Goal: Entertainment & Leisure: Browse casually

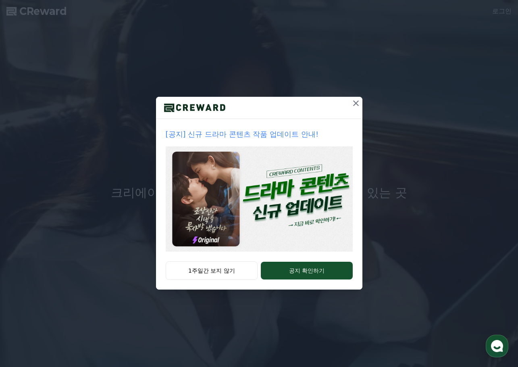
click at [356, 106] on icon at bounding box center [356, 103] width 10 height 10
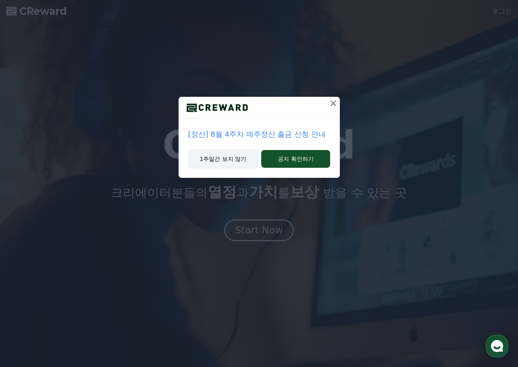
click at [236, 160] on button "1주일간 보지 않기" at bounding box center [223, 159] width 70 height 19
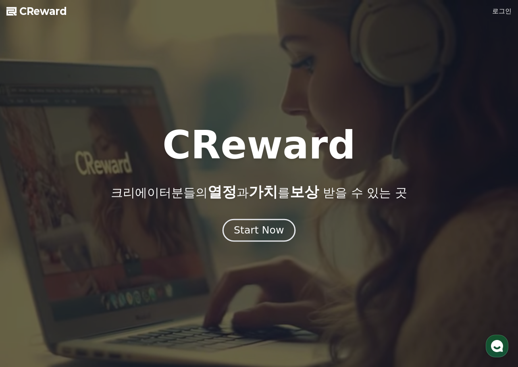
click at [259, 231] on div "Start Now" at bounding box center [259, 230] width 50 height 14
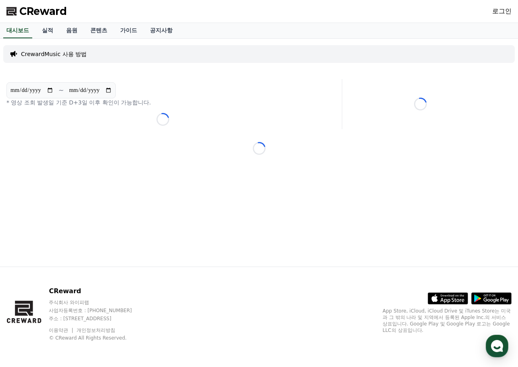
click at [316, 131] on div "**********" at bounding box center [259, 153] width 518 height 228
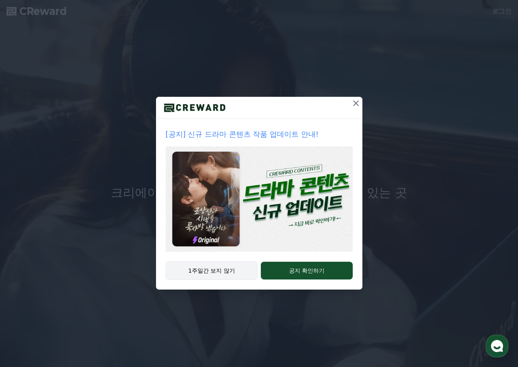
drag, startPoint x: 0, startPoint y: 0, endPoint x: 221, endPoint y: 273, distance: 351.1
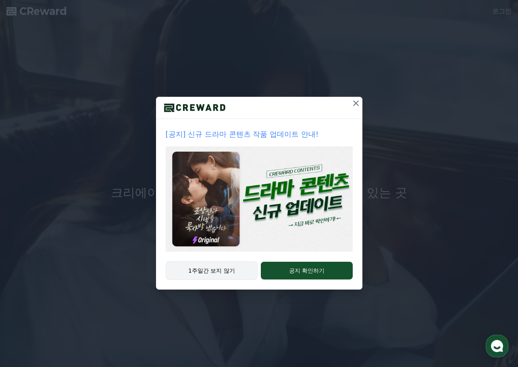
click at [221, 273] on button "1주일간 보지 않기" at bounding box center [212, 270] width 92 height 19
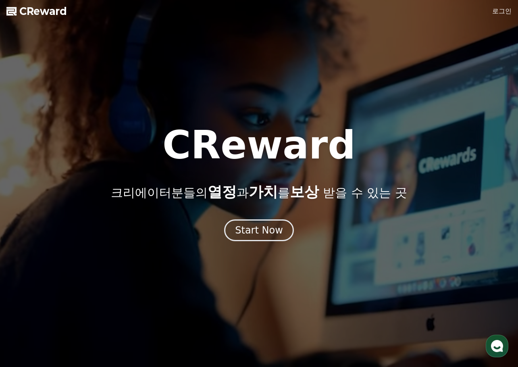
click at [493, 14] on link "로그인" at bounding box center [501, 11] width 19 height 10
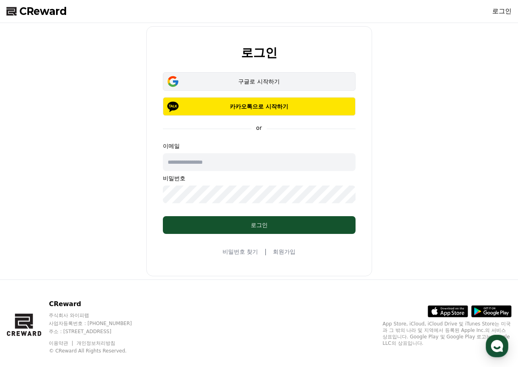
click at [287, 81] on div "구글로 시작하기" at bounding box center [259, 81] width 169 height 8
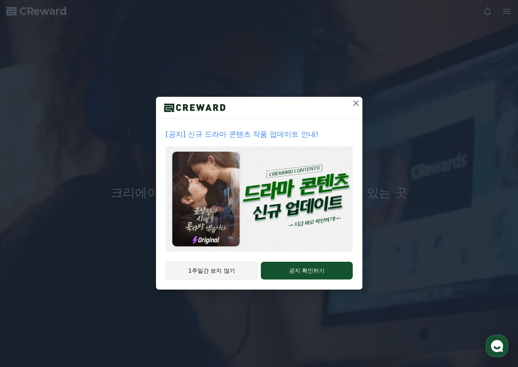
click at [231, 276] on button "1주일간 보지 않기" at bounding box center [212, 270] width 92 height 19
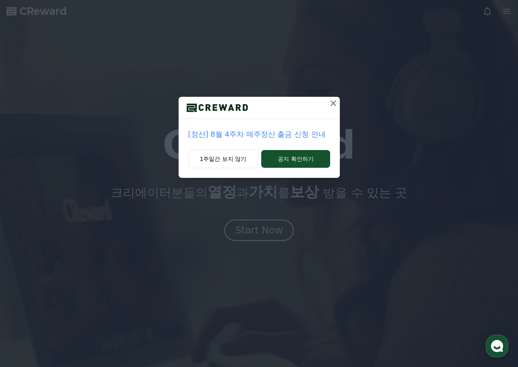
click at [256, 133] on p "[정산] 8월 4주차 매주정산 출금 신청 안내" at bounding box center [259, 134] width 142 height 11
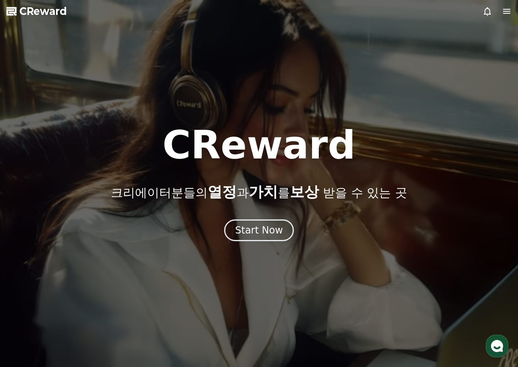
click at [504, 10] on icon at bounding box center [507, 11] width 10 height 10
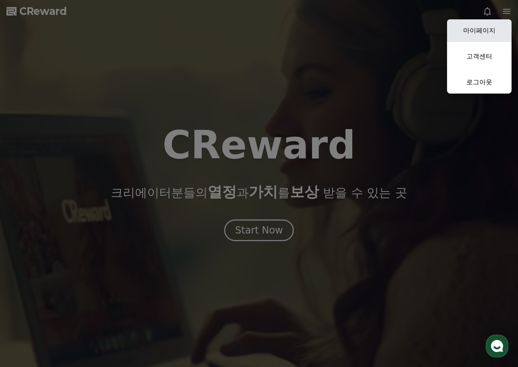
click at [489, 28] on link "마이페이지" at bounding box center [479, 30] width 64 height 23
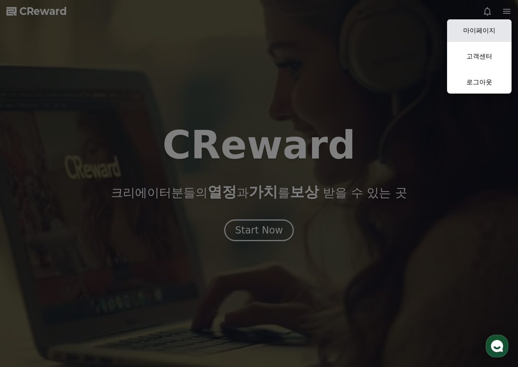
select select "**********"
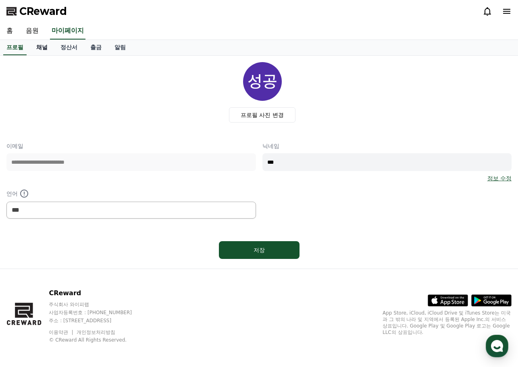
click at [44, 47] on link "채널" at bounding box center [42, 47] width 24 height 15
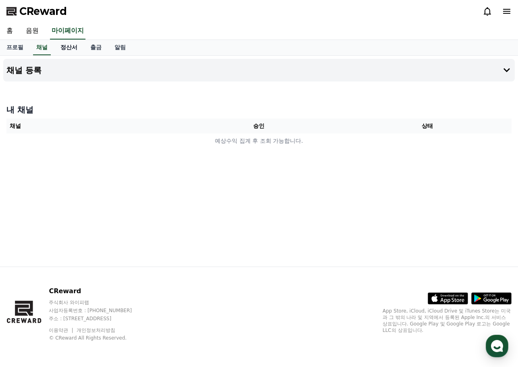
click at [67, 48] on link "정산서" at bounding box center [69, 47] width 30 height 15
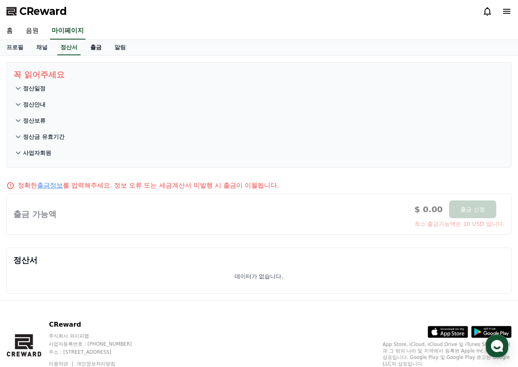
click at [94, 50] on link "출금" at bounding box center [96, 47] width 24 height 15
click at [124, 49] on link "알림" at bounding box center [120, 47] width 24 height 15
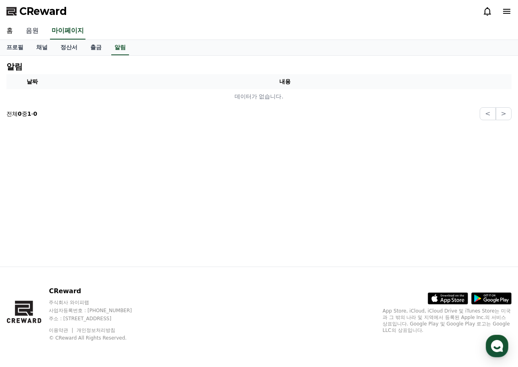
click at [41, 33] on link "음원" at bounding box center [32, 31] width 26 height 17
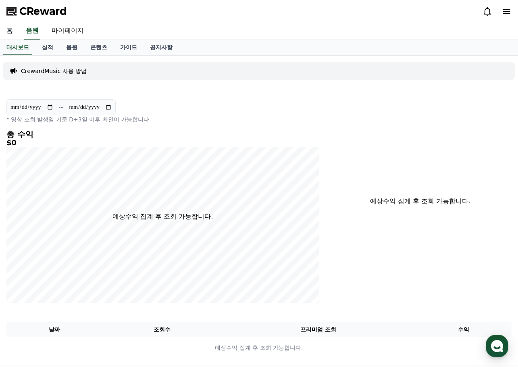
click at [6, 36] on link "홈" at bounding box center [9, 31] width 19 height 17
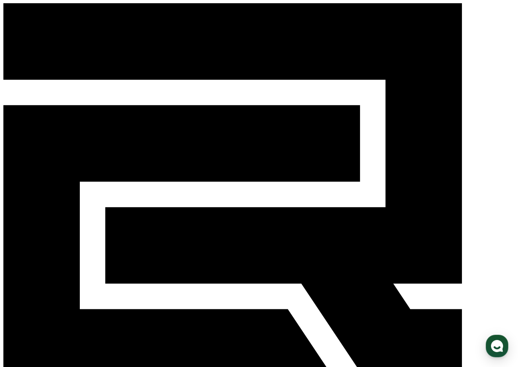
type input "*"
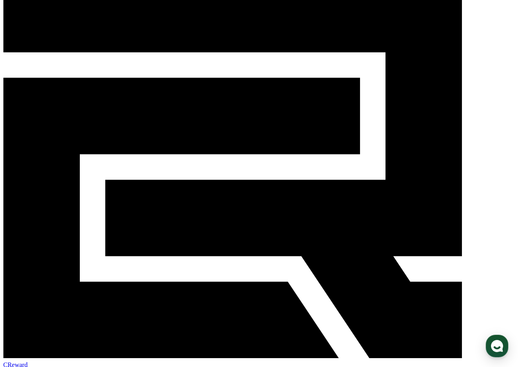
scroll to position [81, 0]
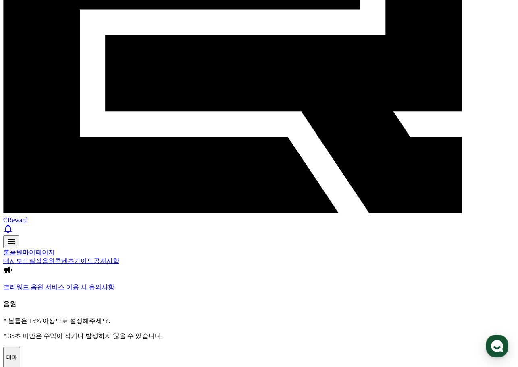
scroll to position [179, 0]
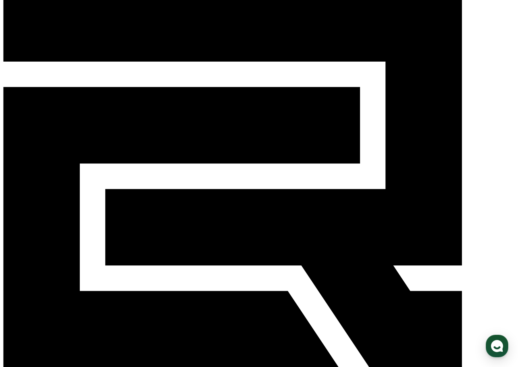
scroll to position [18, 0]
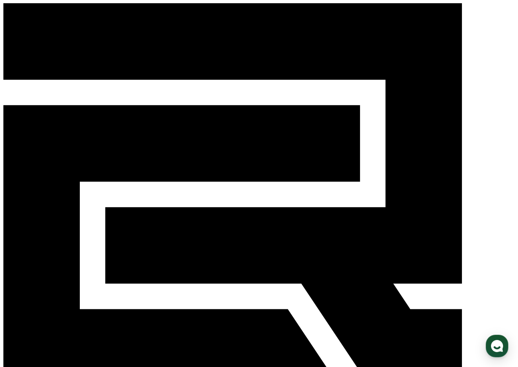
scroll to position [332, 0]
